Goal: Task Accomplishment & Management: Complete application form

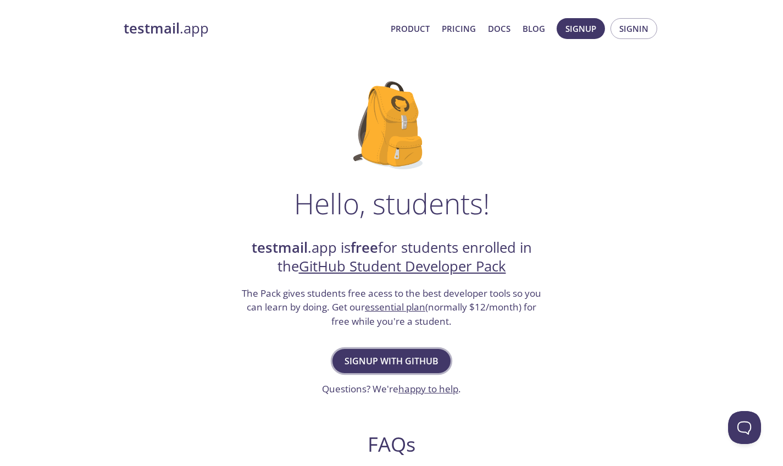
click at [398, 360] on span "Signup with GitHub" at bounding box center [391, 360] width 94 height 15
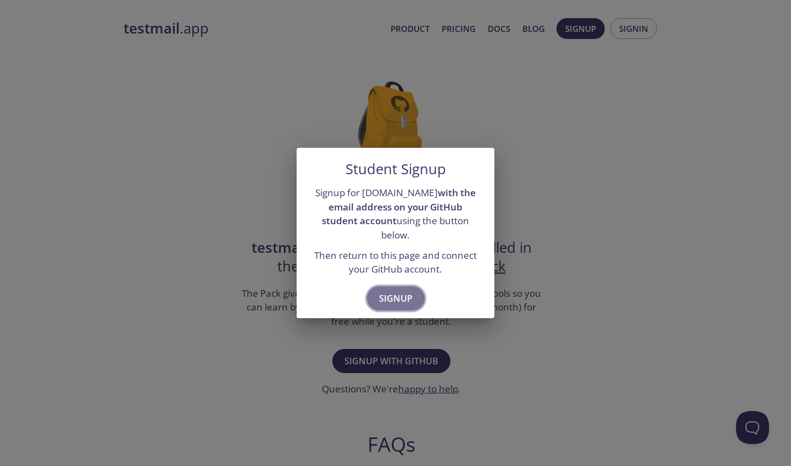
click at [403, 291] on span "Signup" at bounding box center [396, 298] width 34 height 15
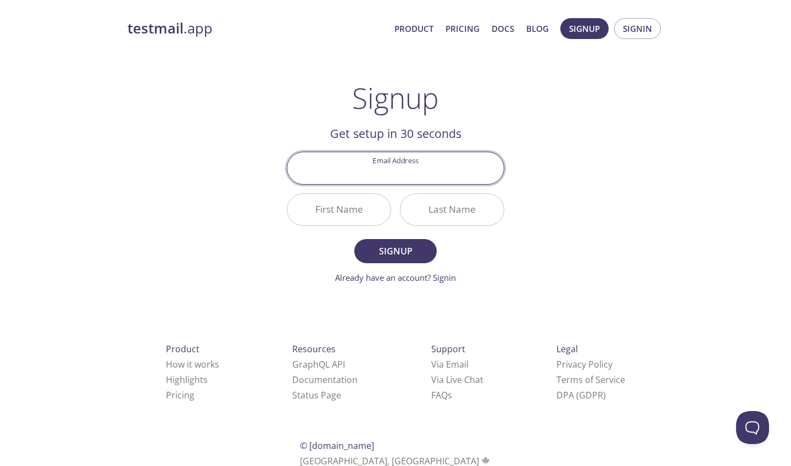
click at [604, 237] on div "testmail .app Product Pricing Docs Blog Signup Signin Signup Get setup in 30 se…" at bounding box center [395, 263] width 562 height 504
click at [415, 172] on input "Email Address" at bounding box center [395, 167] width 216 height 31
type input "pastor@demtos.com"
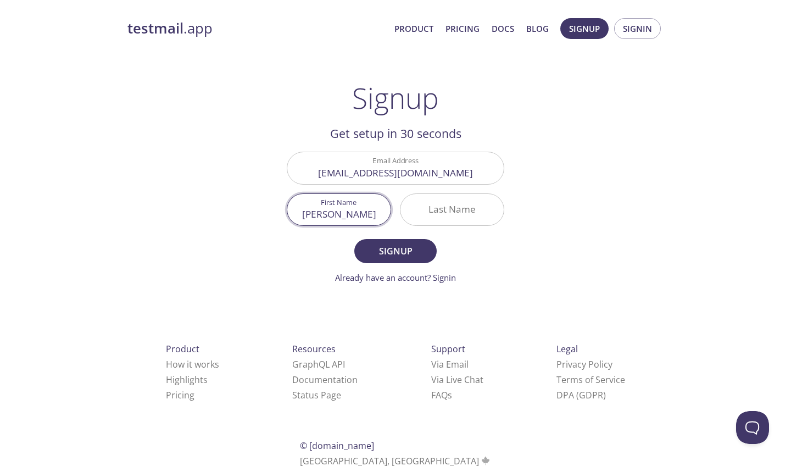
type input "Emmanuel"
type input "Adetoro"
click at [395, 250] on button "Signup" at bounding box center [395, 251] width 82 height 24
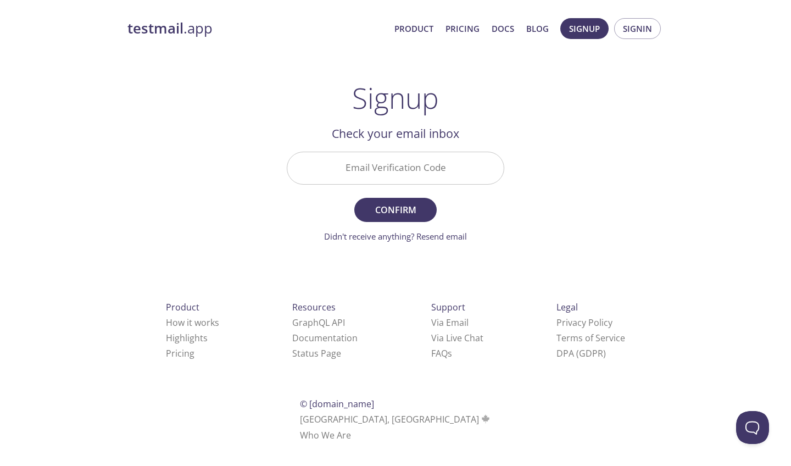
click at [438, 180] on input "Email Verification Code" at bounding box center [395, 167] width 216 height 31
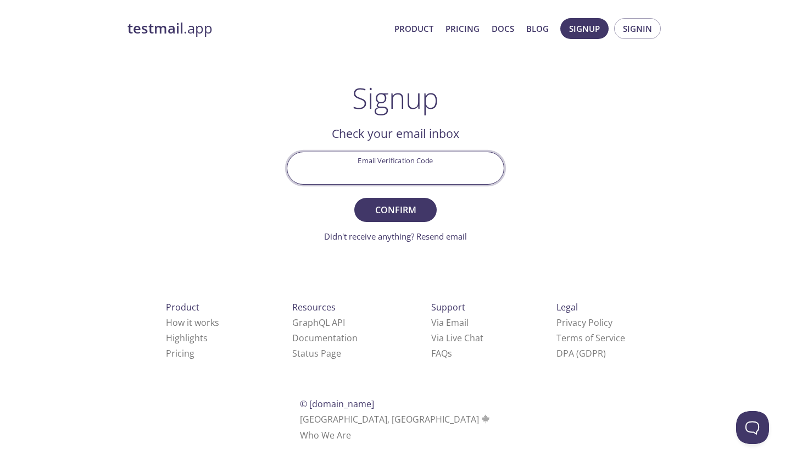
paste input "XQCYQB4"
type input "XQCYQB4"
click at [395, 209] on button "Confirm" at bounding box center [395, 210] width 82 height 24
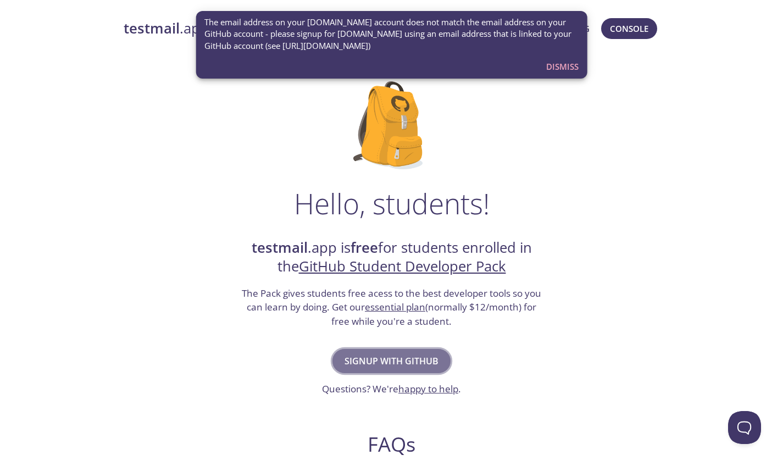
click at [411, 363] on span "Signup with GitHub" at bounding box center [391, 360] width 94 height 15
click at [565, 67] on span "Dismiss" at bounding box center [562, 66] width 32 height 14
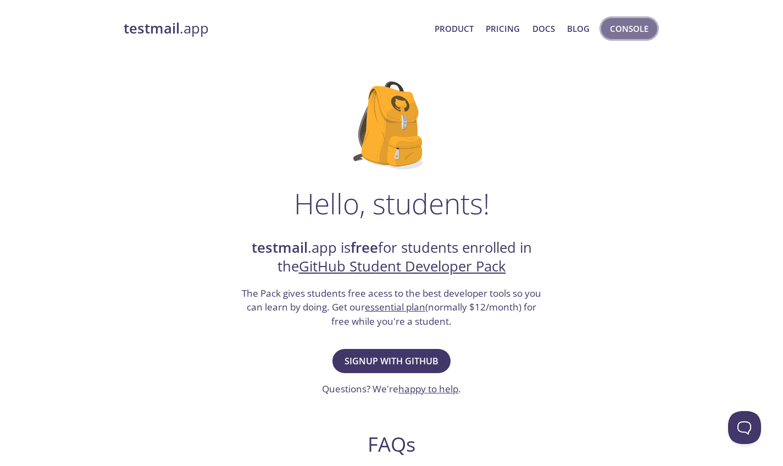
click at [636, 29] on span "Console" at bounding box center [629, 28] width 38 height 14
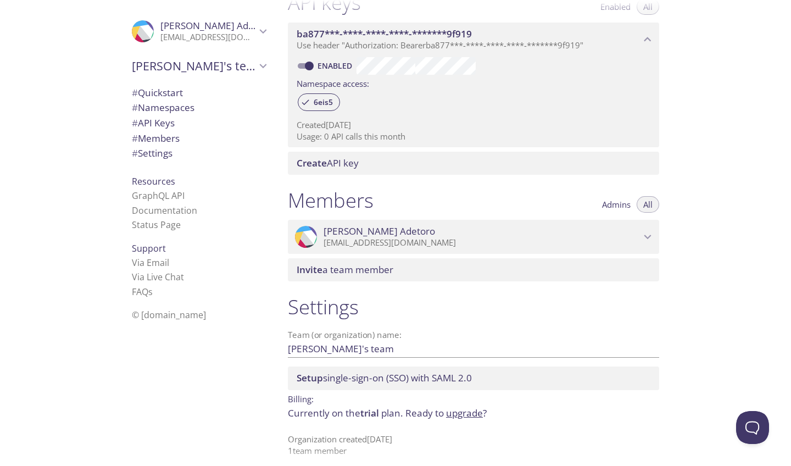
scroll to position [306, 0]
click at [238, 31] on span "Emmanuel Adetoro" at bounding box center [208, 26] width 96 height 12
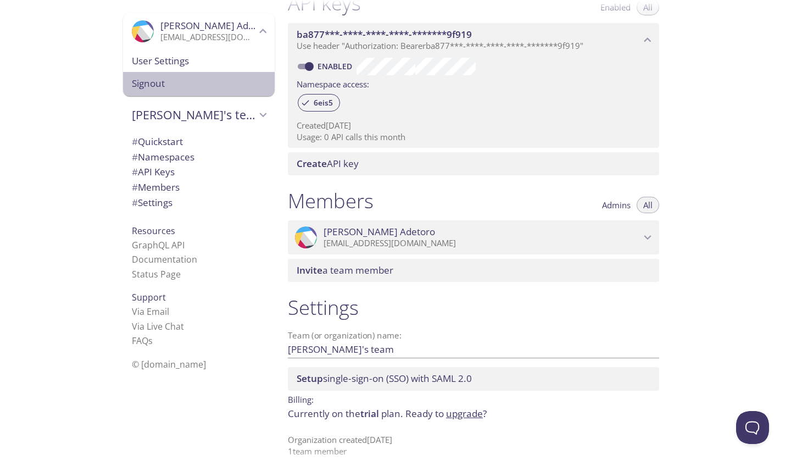
click at [227, 80] on span "Signout" at bounding box center [199, 83] width 134 height 14
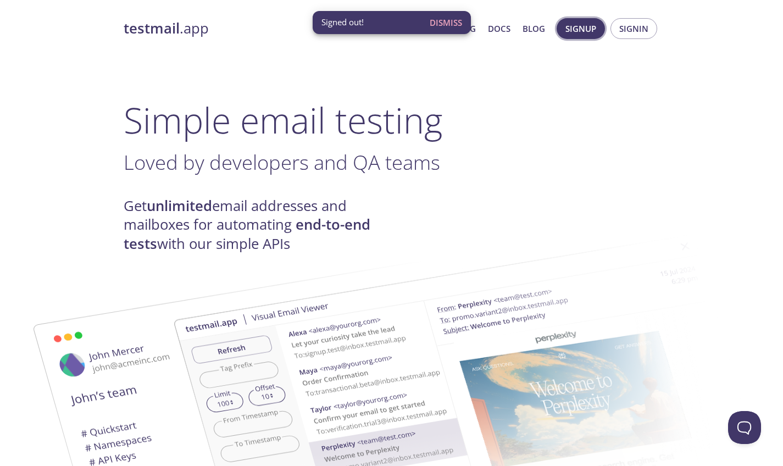
click at [580, 34] on span "Signup" at bounding box center [580, 28] width 31 height 14
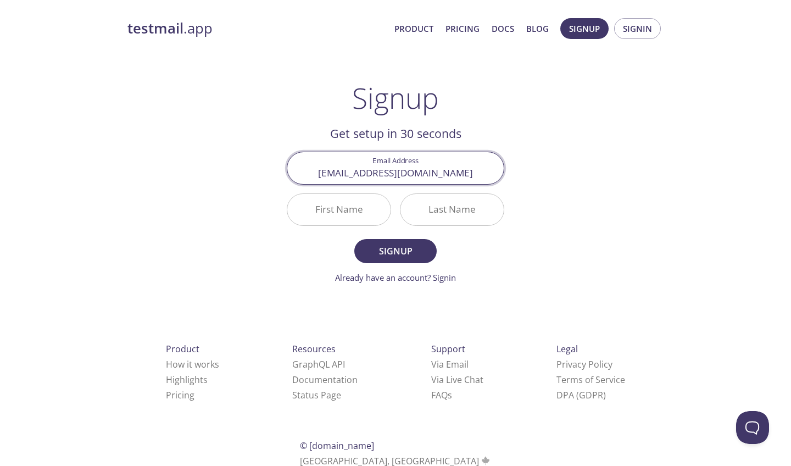
type input "emmanuel.adetor0999@mytsom.ca"
click at [395, 250] on button "Signup" at bounding box center [395, 251] width 82 height 24
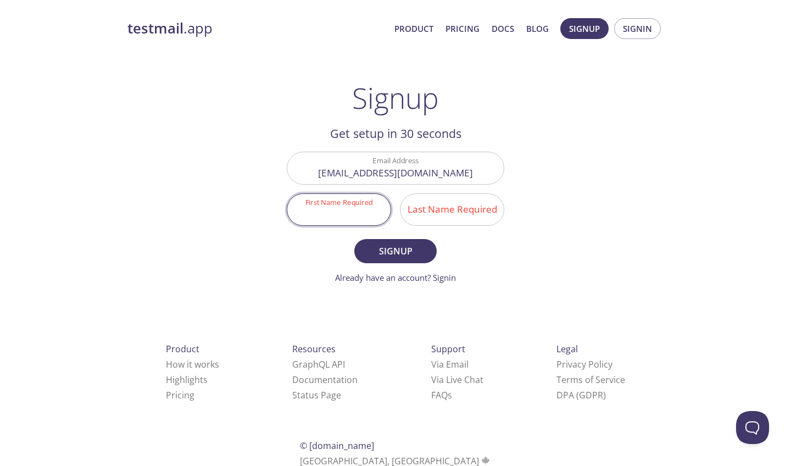
type input "Emmanuel"
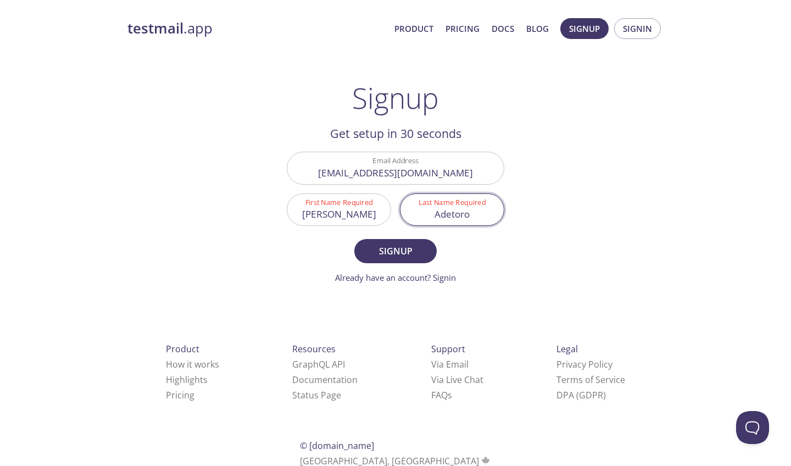
type input "Adetoro"
click at [406, 248] on span "Signup" at bounding box center [395, 250] width 58 height 15
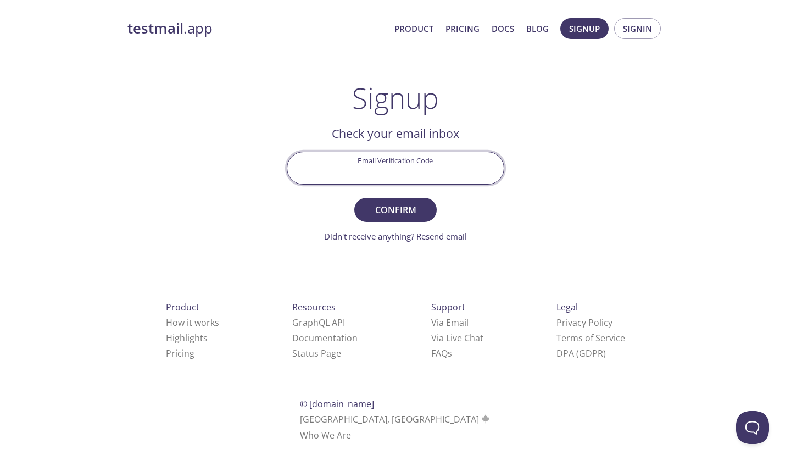
click at [405, 165] on input "Email Verification Code" at bounding box center [395, 167] width 216 height 31
paste input "85V547Q"
type input "85V547Q"
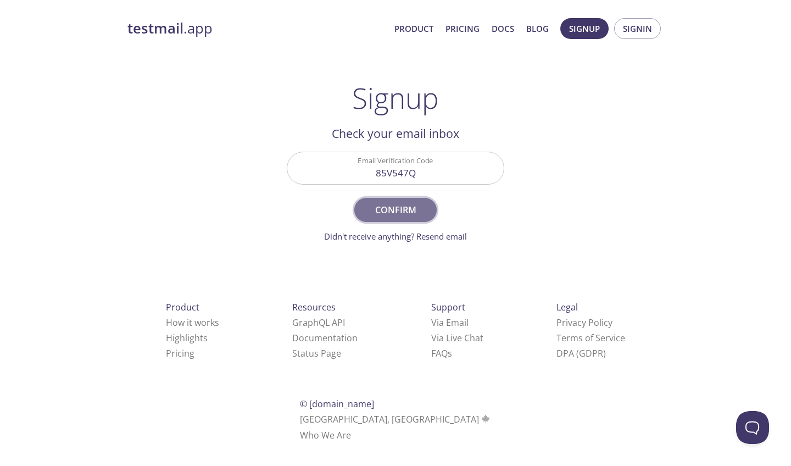
click at [407, 203] on span "Confirm" at bounding box center [395, 209] width 58 height 15
